Goal: Information Seeking & Learning: Learn about a topic

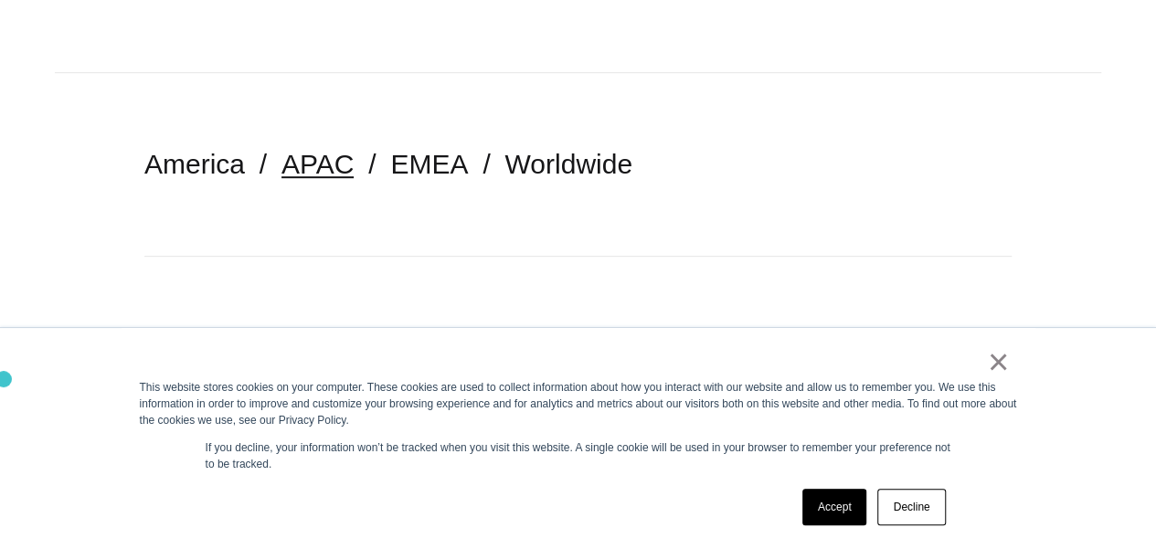
scroll to position [454, 0]
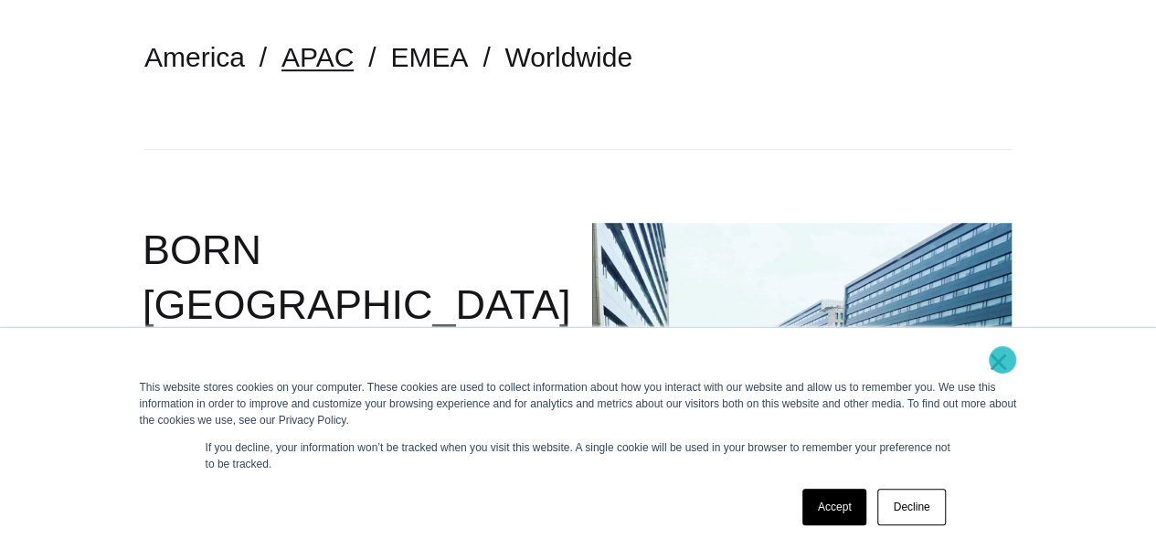
click at [1002, 360] on link "×" at bounding box center [998, 362] width 22 height 16
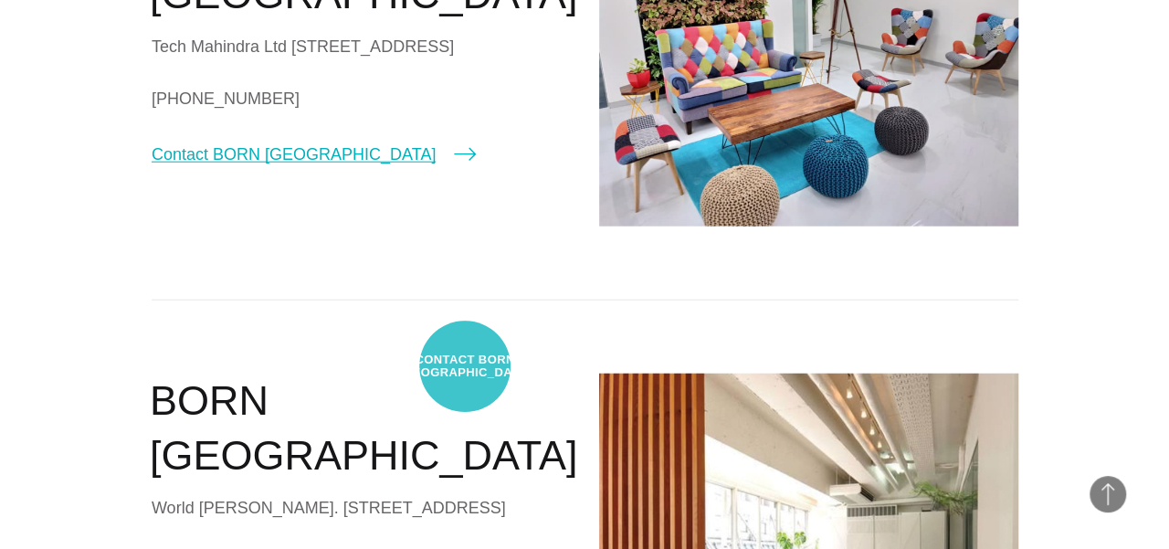
scroll to position [2133, 0]
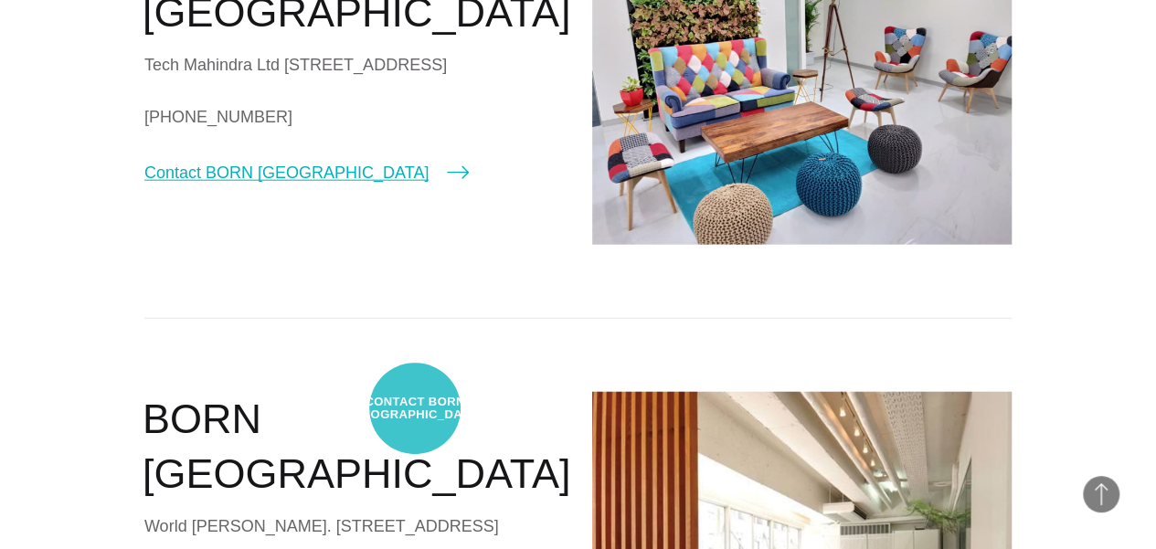
click at [415, 185] on link "Contact BORN Bangalore" at bounding box center [306, 173] width 324 height 26
select select "*********"
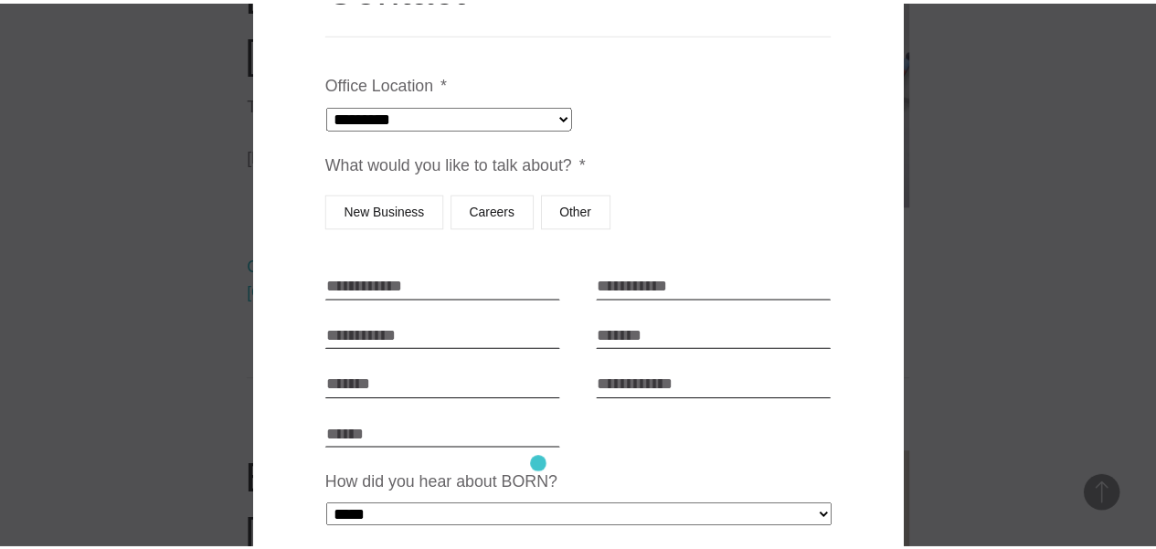
scroll to position [0, 0]
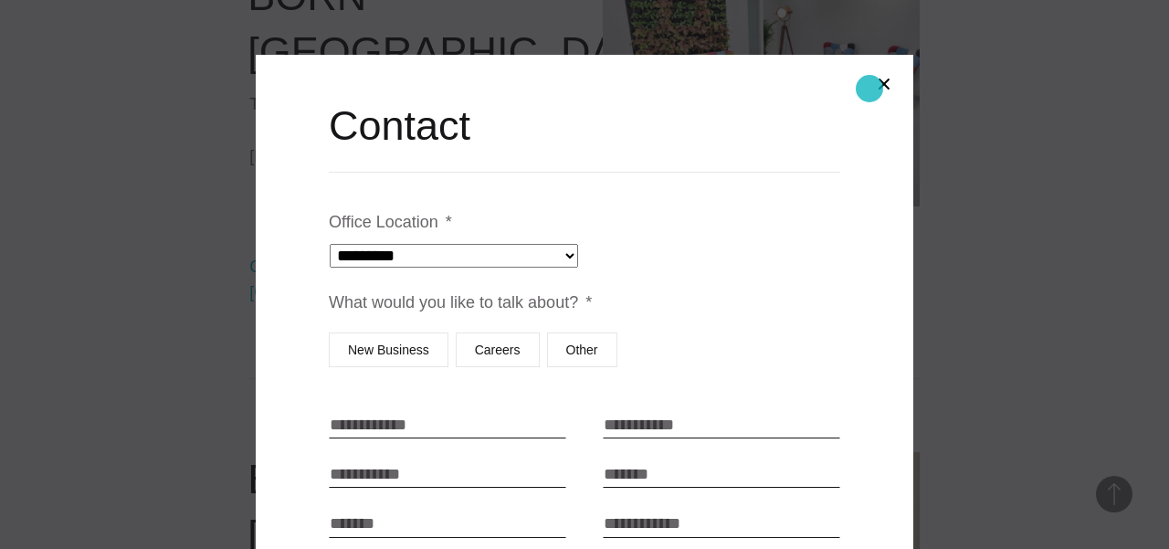
click at [870, 89] on button "Close modal" at bounding box center [884, 84] width 44 height 44
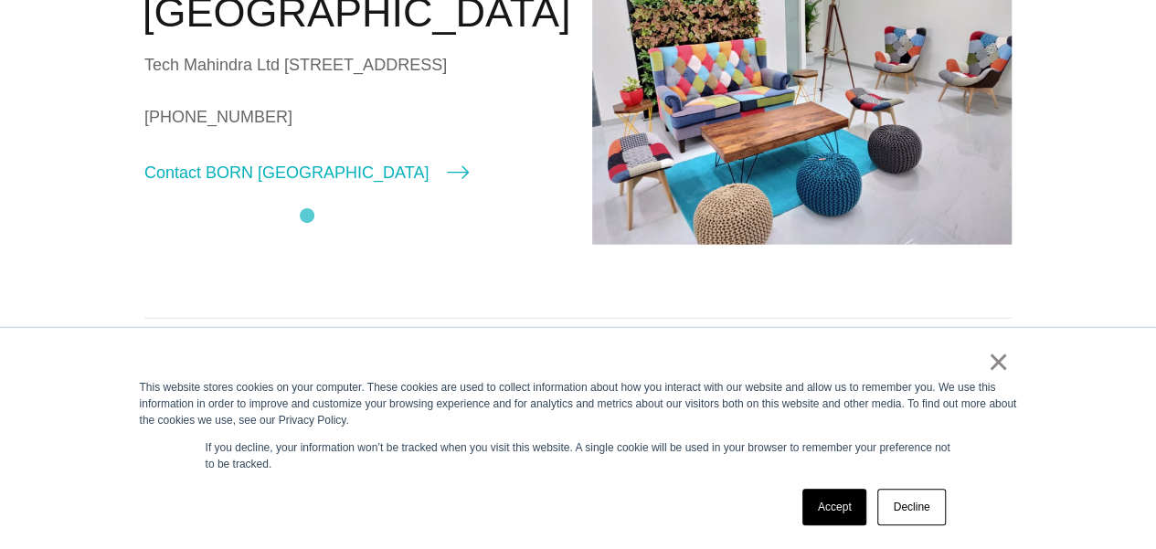
scroll to position [2133, 0]
click at [998, 366] on link "×" at bounding box center [998, 362] width 22 height 16
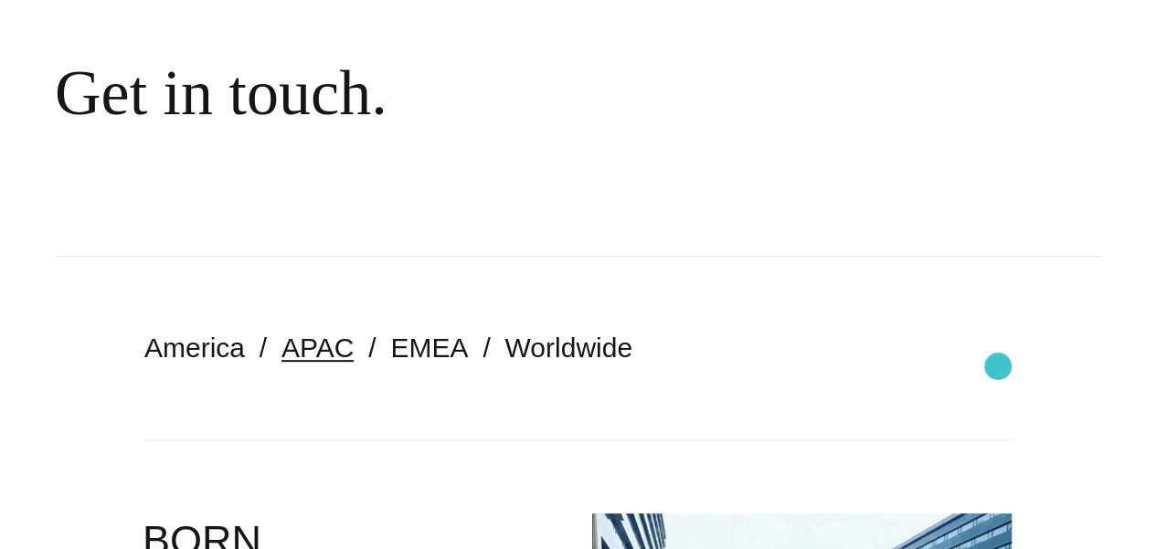
scroll to position [0, 0]
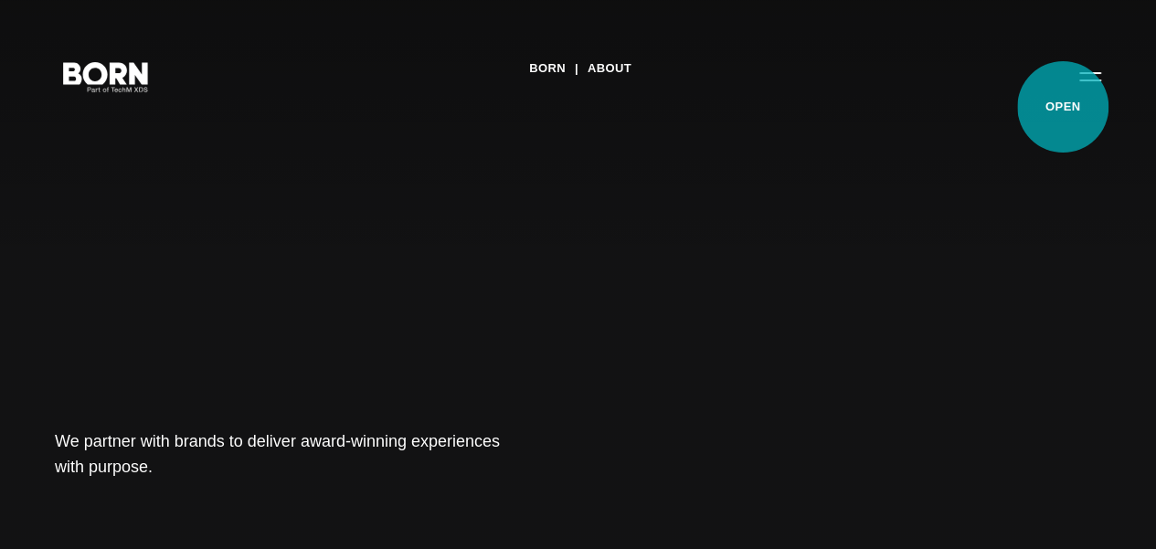
click at [1068, 95] on button "Primary Menu" at bounding box center [1090, 76] width 44 height 38
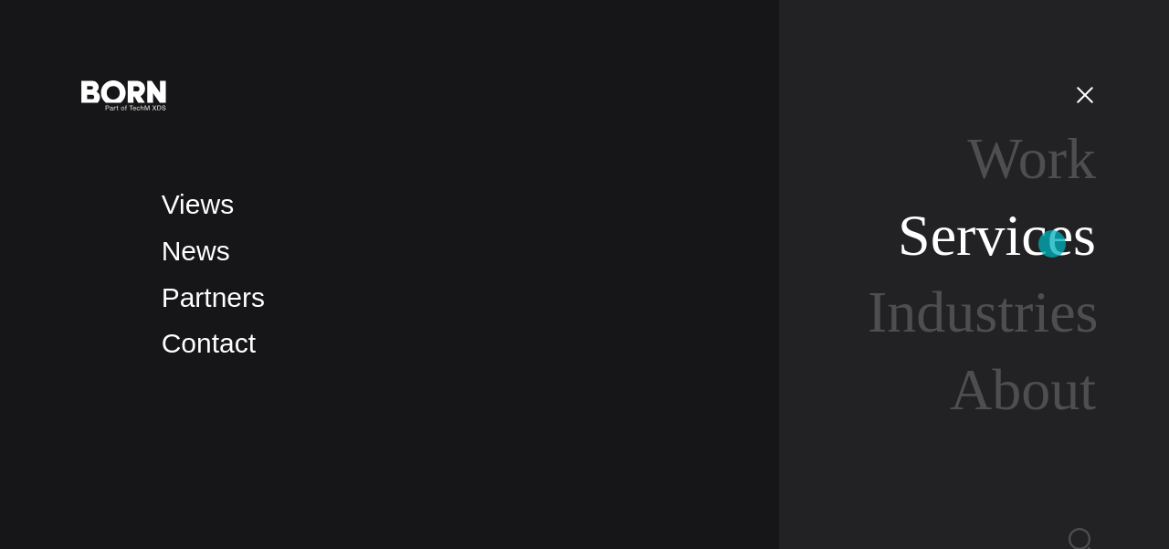
click at [1052, 244] on link "Services" at bounding box center [997, 235] width 198 height 65
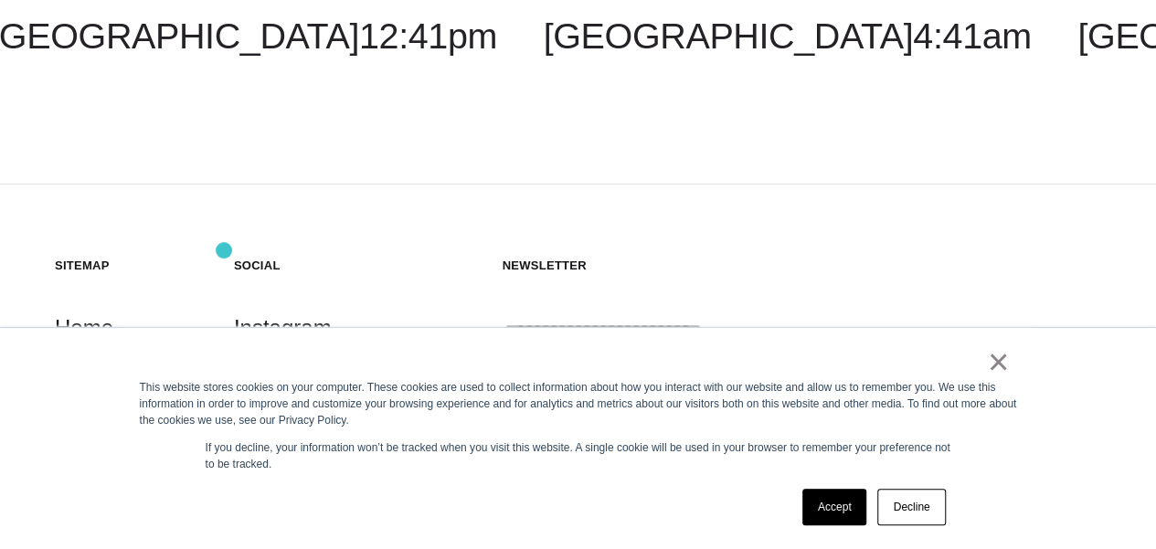
scroll to position [3739, 0]
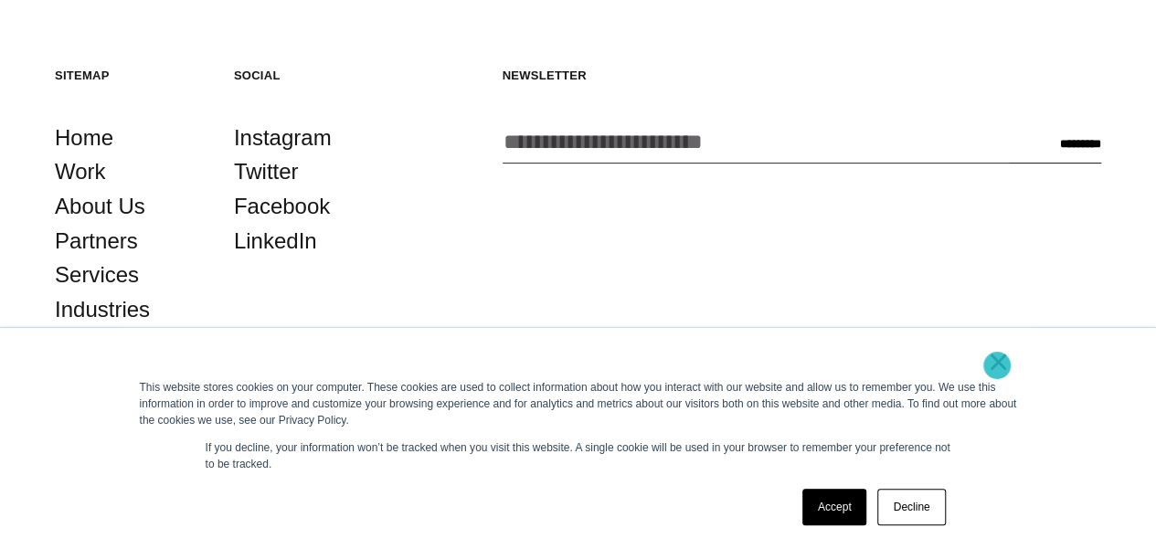
click at [997, 365] on link "×" at bounding box center [998, 362] width 22 height 16
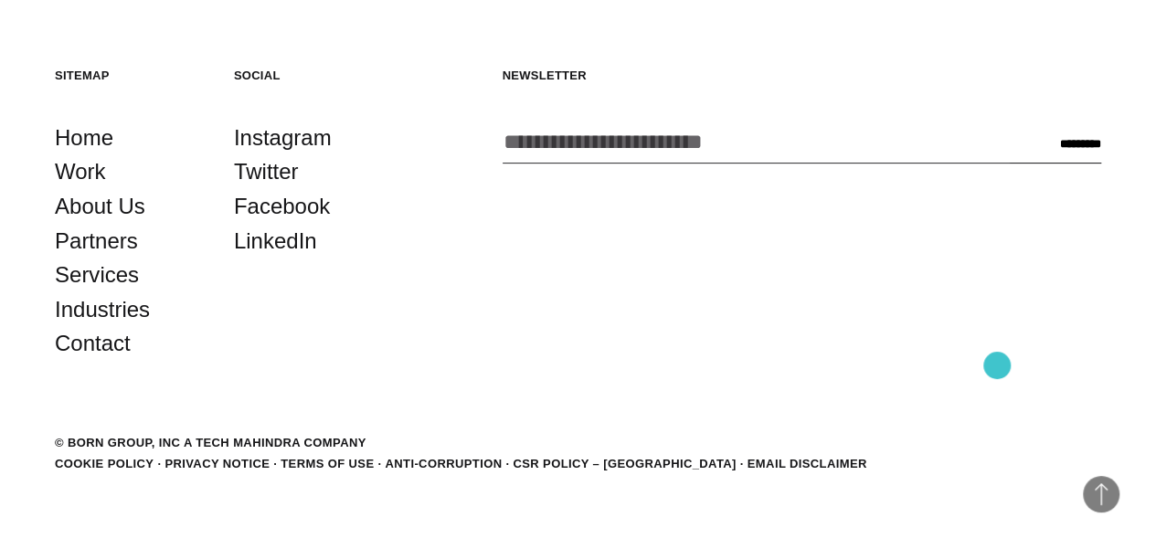
scroll to position [3732, 0]
click at [128, 224] on link "About Us" at bounding box center [100, 206] width 90 height 35
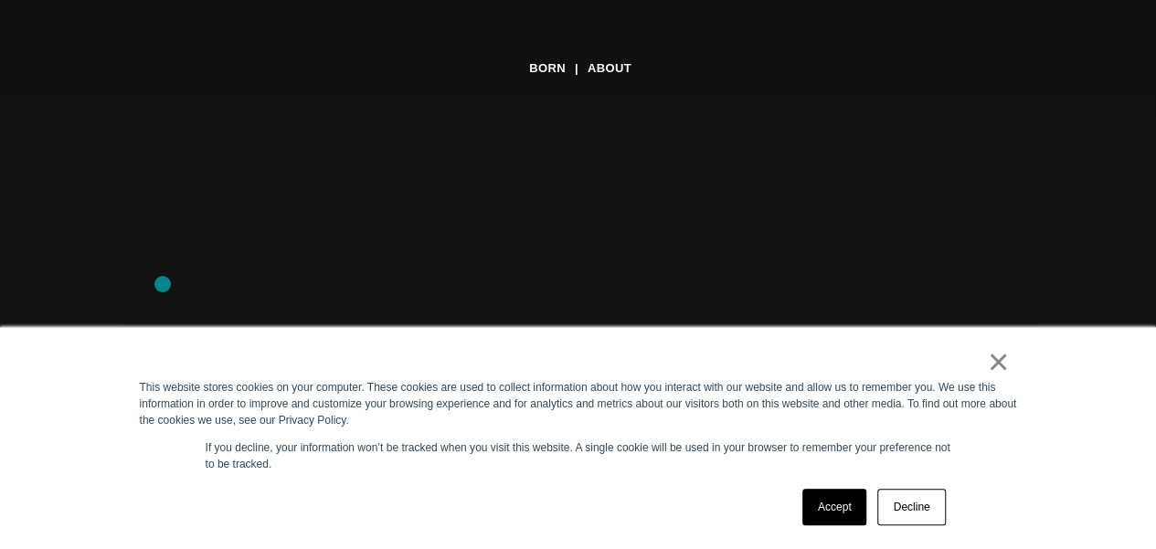
scroll to position [129, 0]
click at [994, 356] on link "×" at bounding box center [998, 362] width 22 height 16
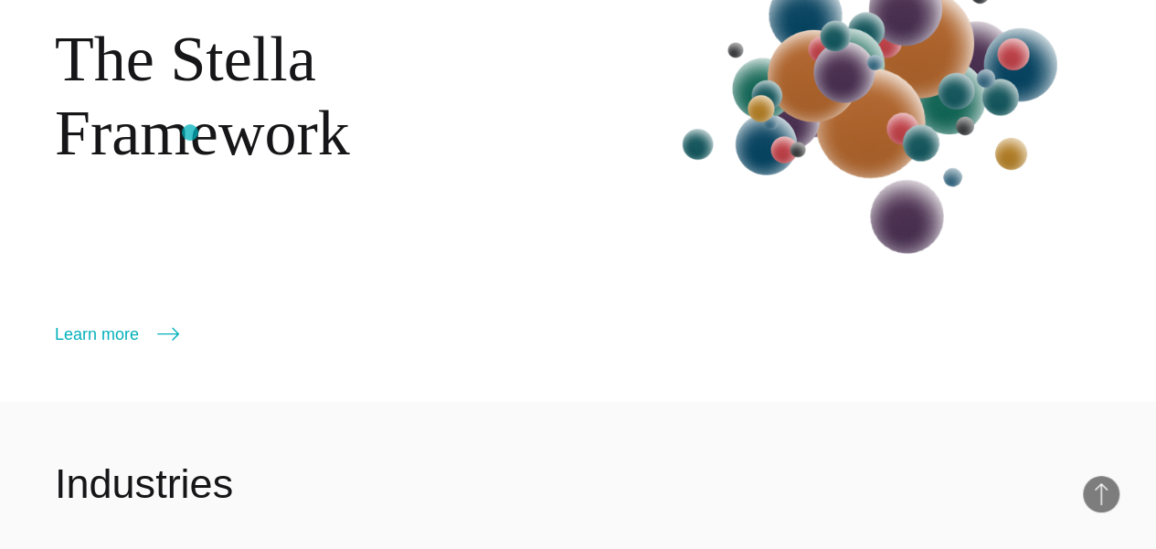
scroll to position [1863, 0]
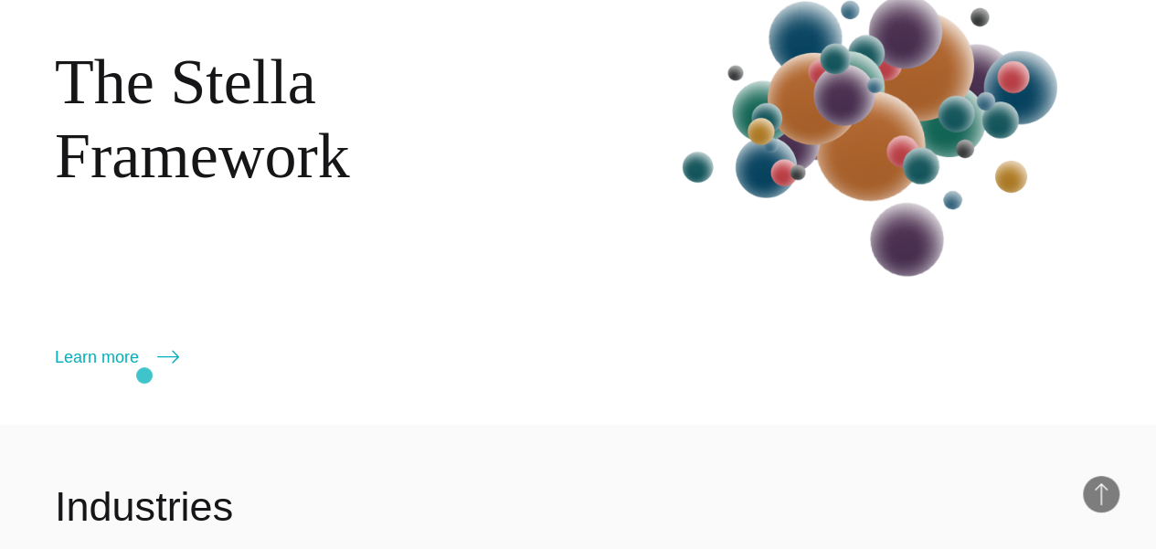
click at [144, 375] on div "The Stella Framework Learn more More" at bounding box center [578, 159] width 1156 height 532
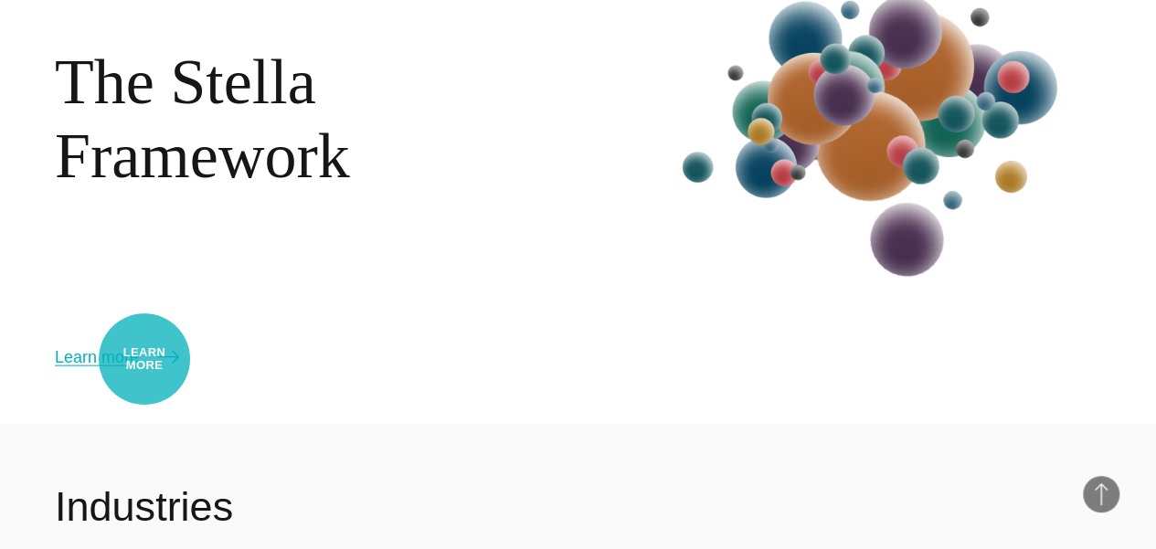
click at [144, 359] on link "Learn more" at bounding box center [117, 357] width 124 height 26
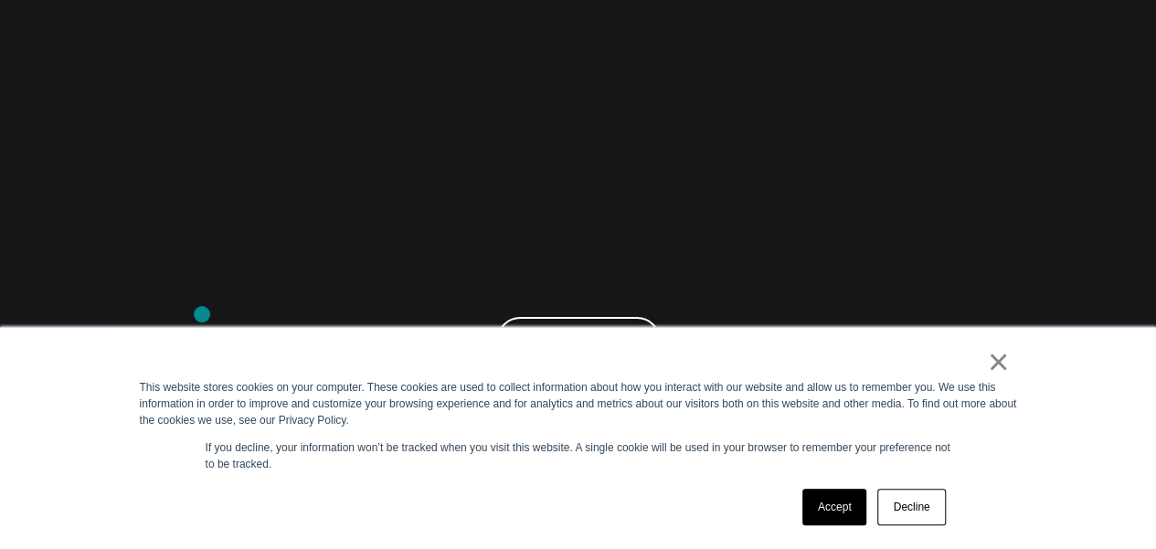
scroll to position [125, 0]
click at [996, 366] on link "×" at bounding box center [998, 362] width 22 height 16
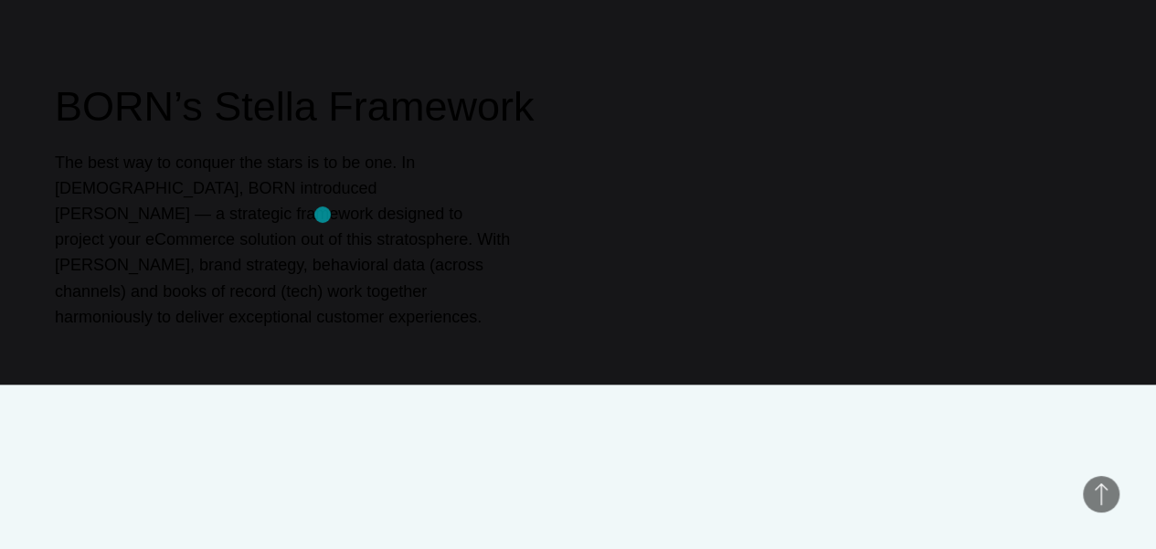
scroll to position [0, 0]
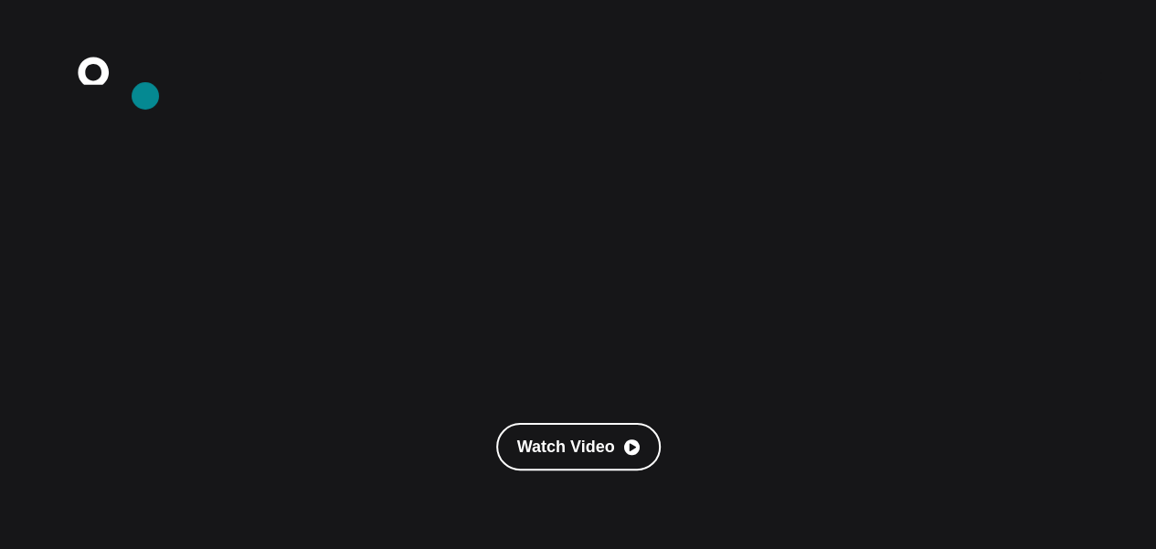
click at [145, 96] on icon ".st0{display:none;} .st1{display:inline;} .st2{font-family:'HelveticaNeue-Mediu…" at bounding box center [106, 76] width 117 height 48
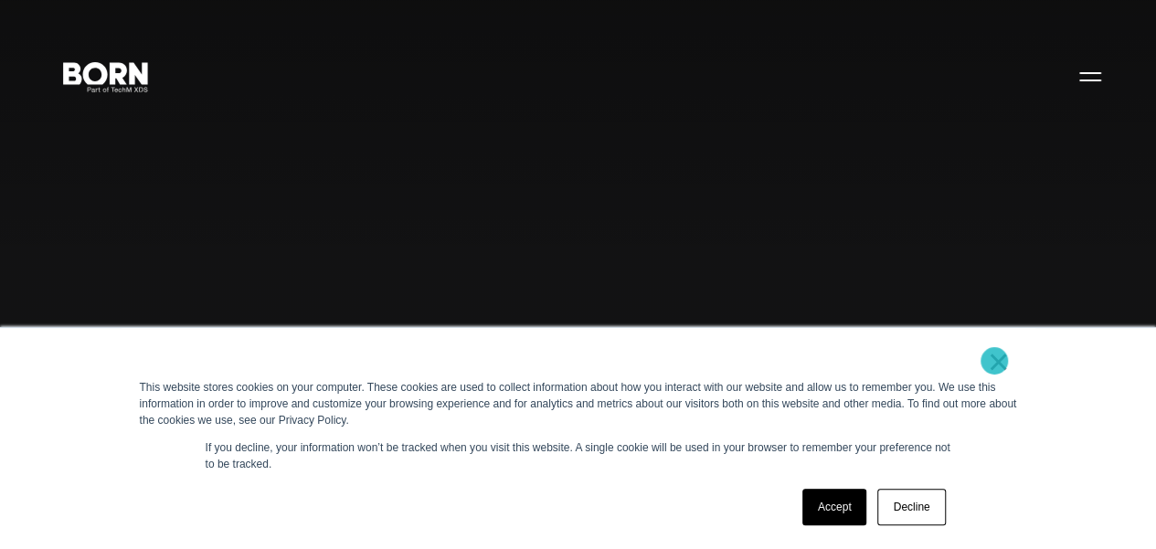
click at [994, 361] on link "×" at bounding box center [998, 362] width 22 height 16
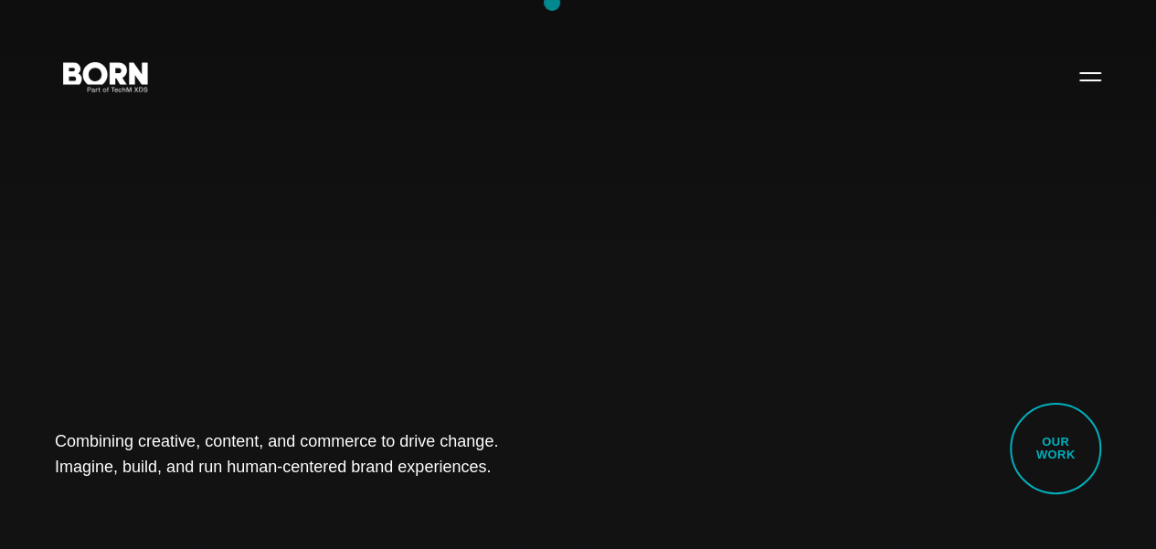
click at [1070, 95] on button "Primary Menu" at bounding box center [1090, 76] width 44 height 38
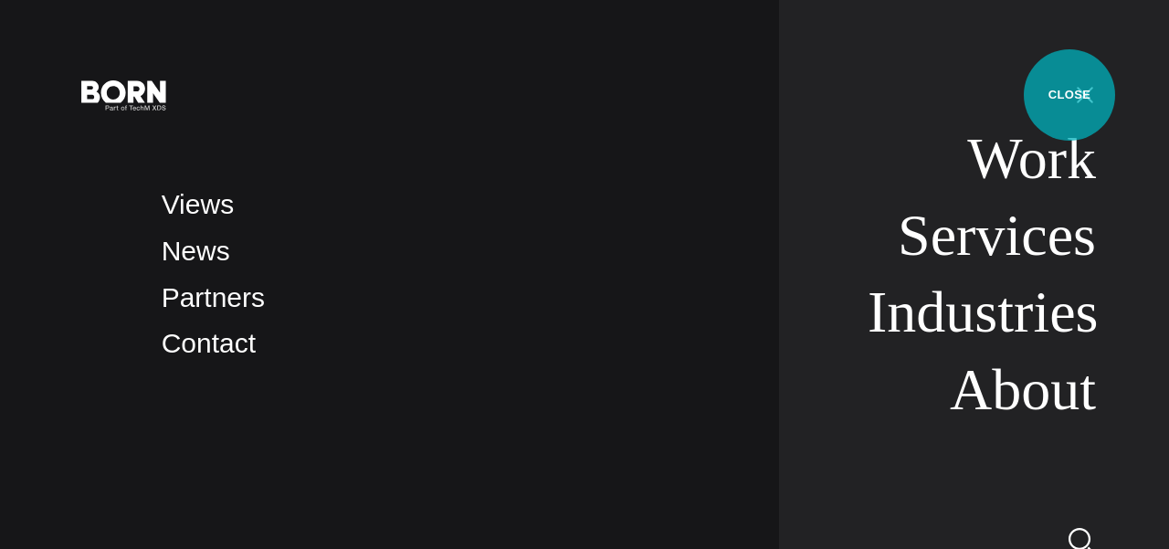
click at [1076, 168] on link "Work" at bounding box center [1031, 158] width 129 height 65
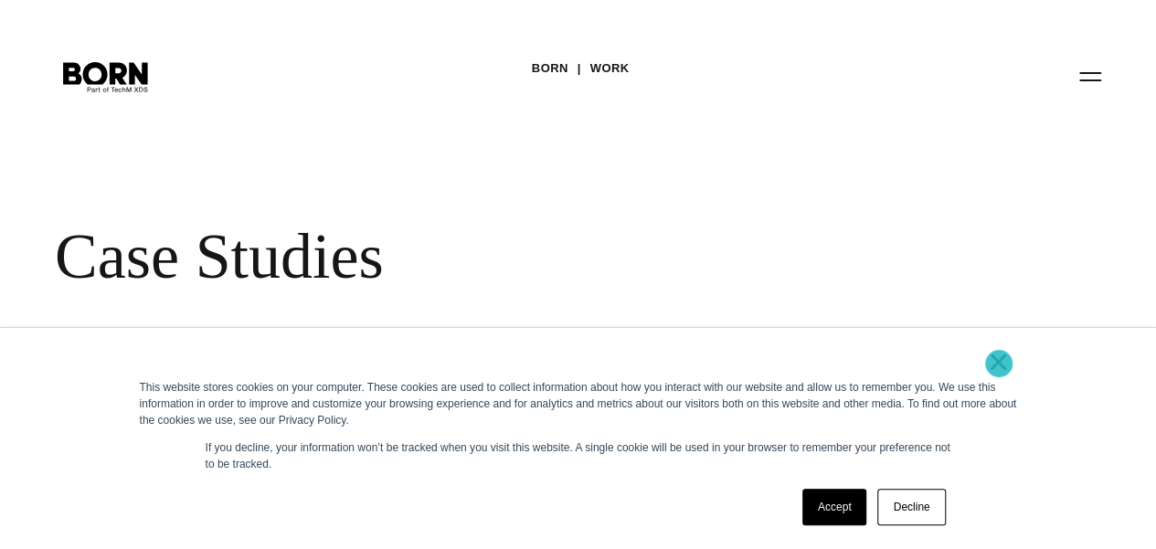
click at [998, 364] on link "×" at bounding box center [998, 362] width 22 height 16
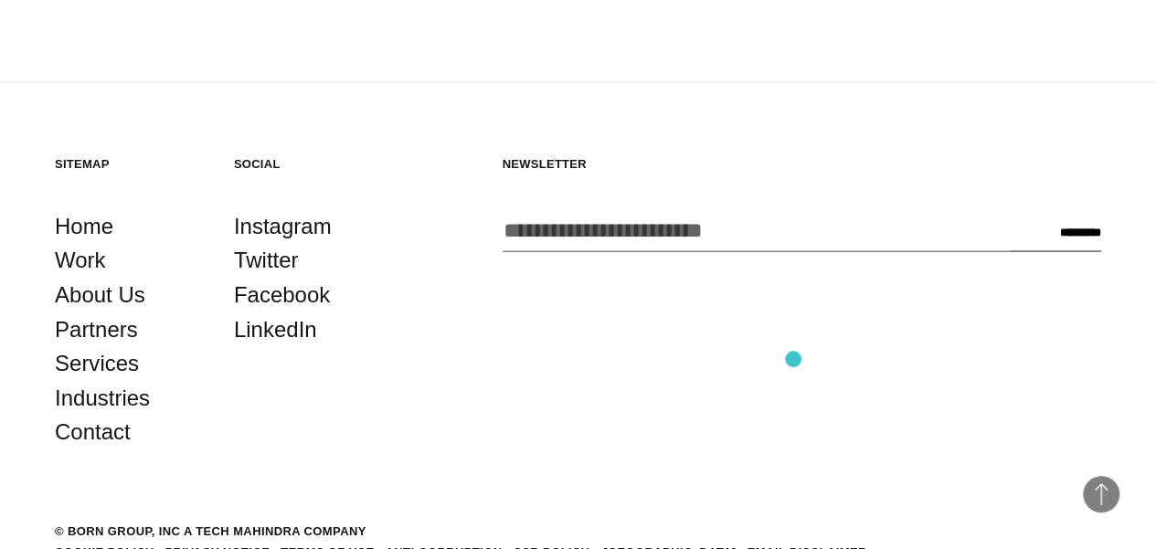
scroll to position [5100, 0]
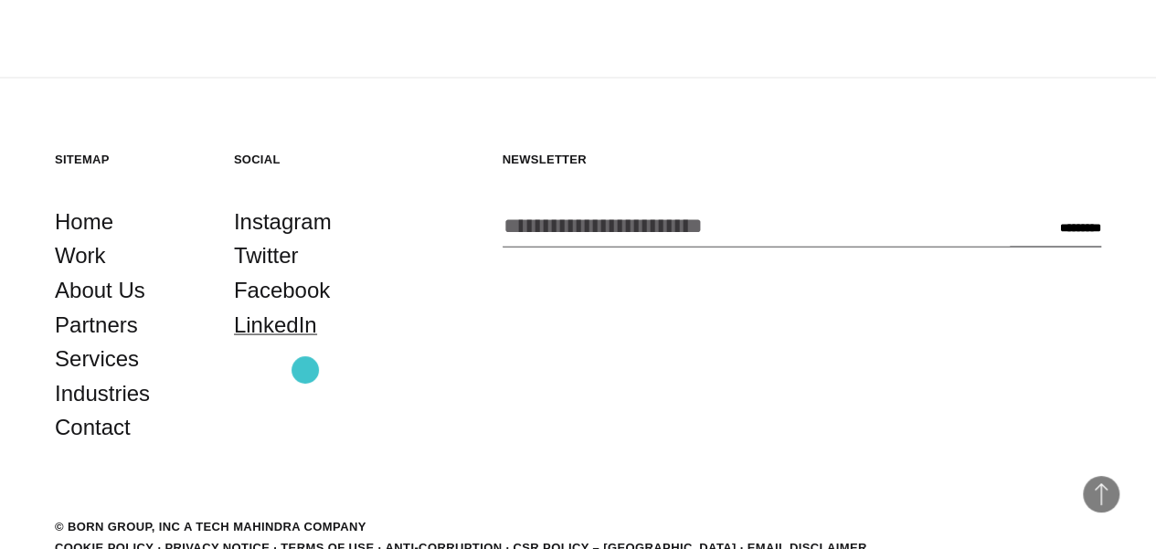
click at [305, 342] on link "LinkedIn" at bounding box center [275, 324] width 83 height 35
